Goal: Task Accomplishment & Management: Understand process/instructions

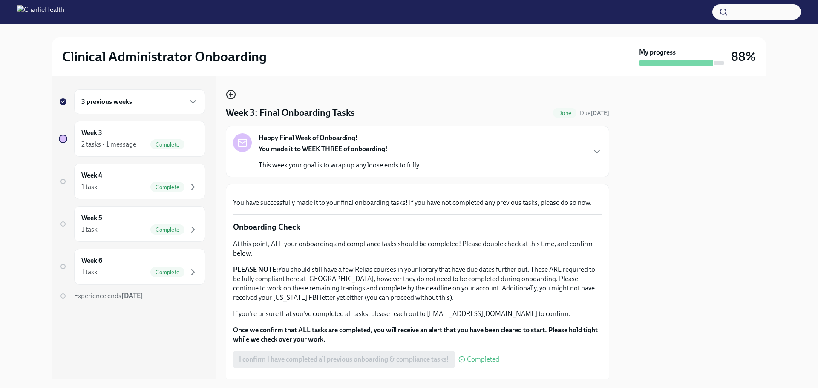
click at [229, 92] on icon "button" at bounding box center [231, 94] width 10 height 10
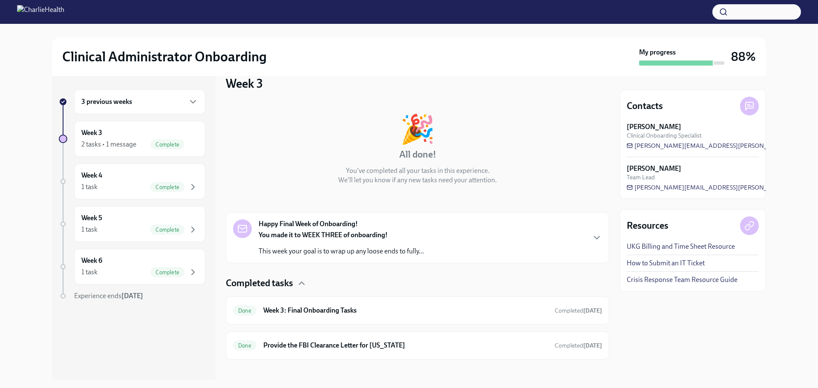
scroll to position [21, 0]
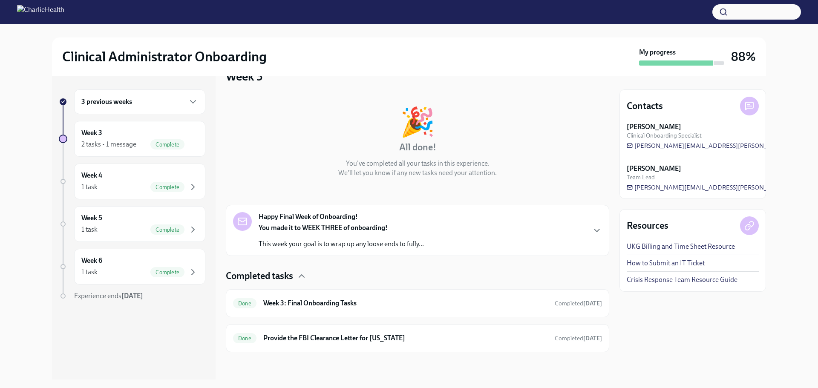
click at [559, 220] on div "Happy Final Week of Onboarding! You made it to WEEK THREE of onboarding! This w…" at bounding box center [417, 230] width 369 height 37
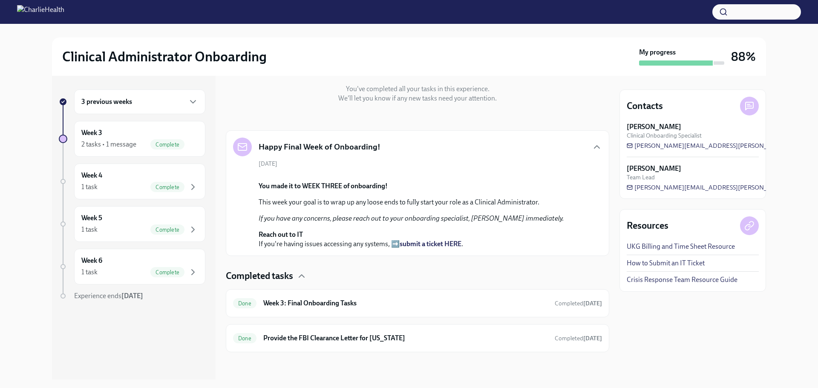
scroll to position [256, 0]
click at [366, 336] on h6 "Provide the FBI Clearance Letter for Pennsylvania" at bounding box center [405, 337] width 284 height 9
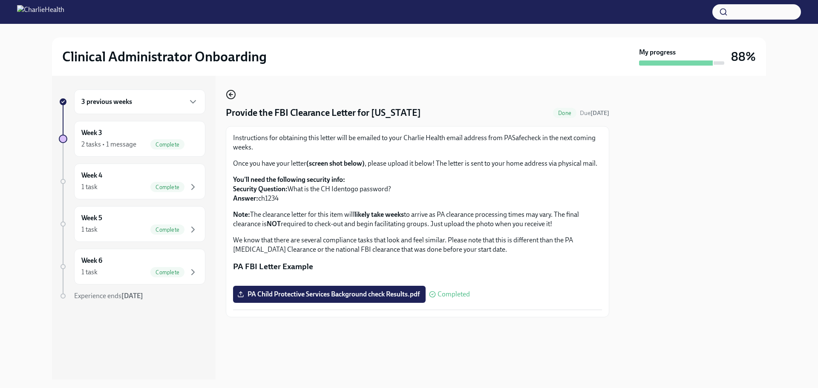
click at [229, 94] on icon "button" at bounding box center [231, 94] width 10 height 10
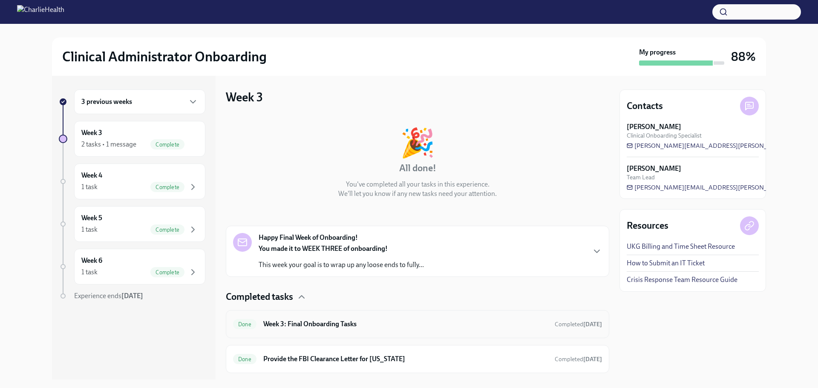
click at [457, 327] on h6 "Week 3: Final Onboarding Tasks" at bounding box center [405, 323] width 284 height 9
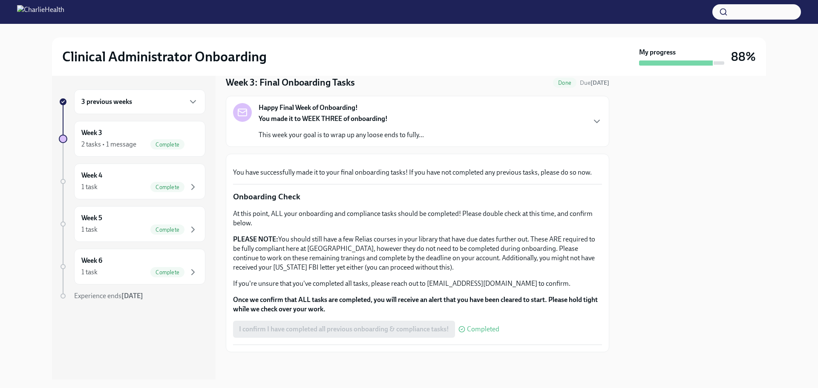
scroll to position [211, 0]
